Goal: Task Accomplishment & Management: Manage account settings

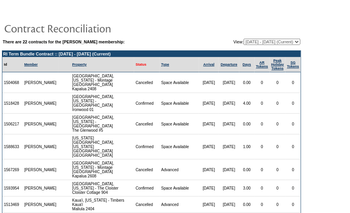
click at [136, 64] on link "Status" at bounding box center [141, 65] width 11 height 4
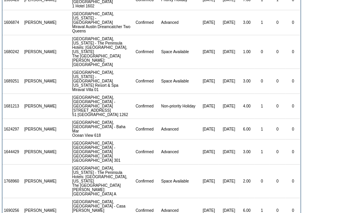
scroll to position [572, 0]
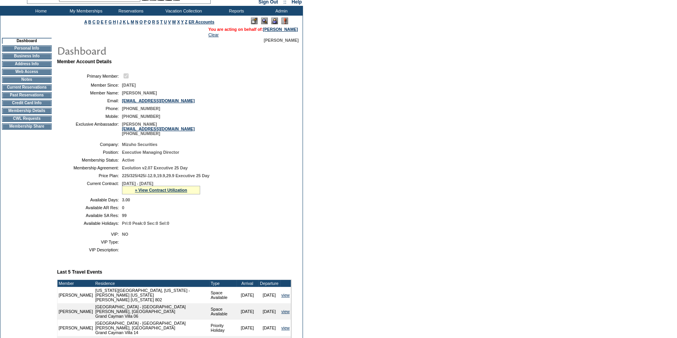
scroll to position [35, 0]
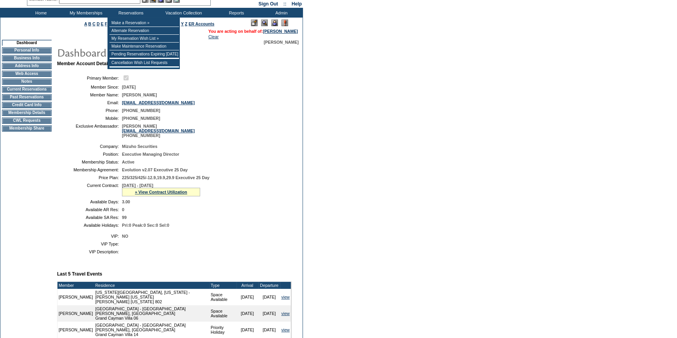
click at [116, 3] on input "text" at bounding box center [99, 0] width 81 height 8
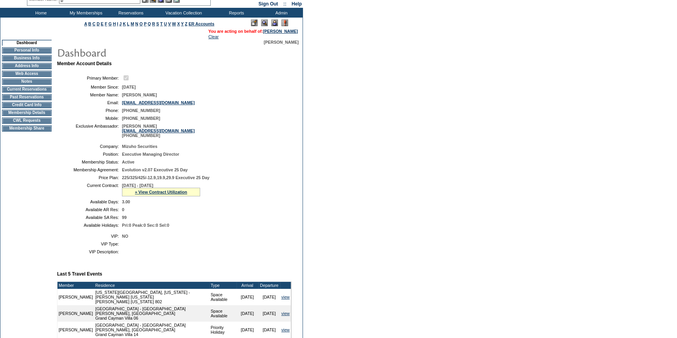
scroll to position [32, 0]
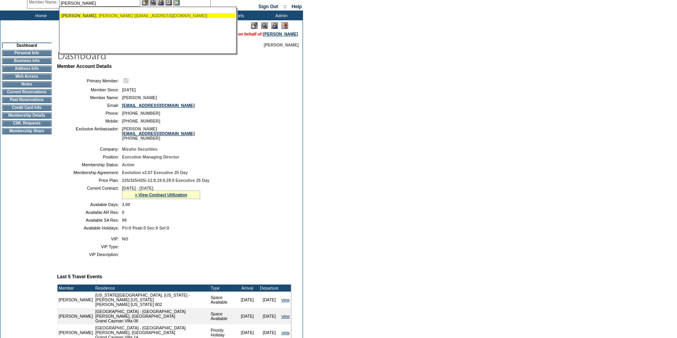
click at [103, 11] on ul "Bowick , Michael (mbowick@icloud.com)" at bounding box center [147, 15] width 176 height 9
click at [103, 13] on div "Bowick , Michael (mbowick@icloud.com)" at bounding box center [147, 15] width 172 height 5
type input "Bowick, Michael (mbowick@icloud.com)"
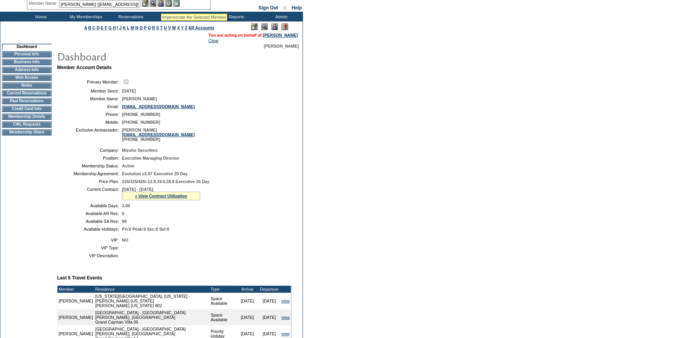
click at [162, 0] on img at bounding box center [160, 3] width 7 height 7
click at [155, 2] on img at bounding box center [153, 3] width 7 height 7
